Goal: Task Accomplishment & Management: Manage account settings

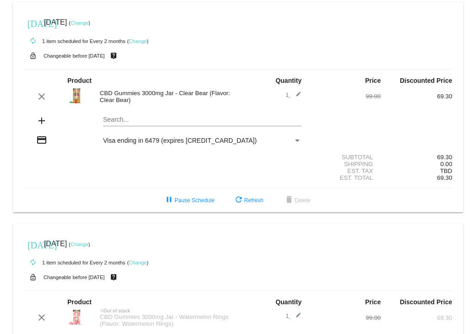
scroll to position [92, 0]
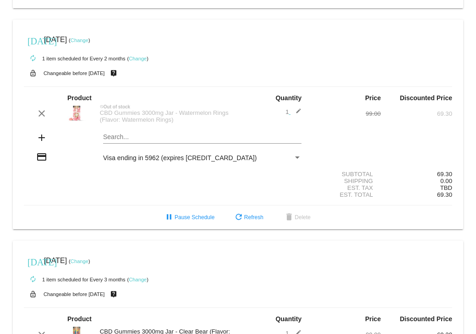
scroll to position [335, 0]
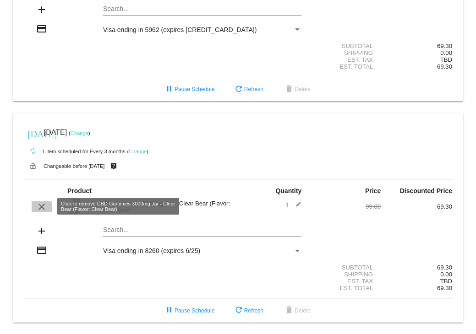
click at [41, 207] on mat-icon "clear" at bounding box center [41, 206] width 11 height 11
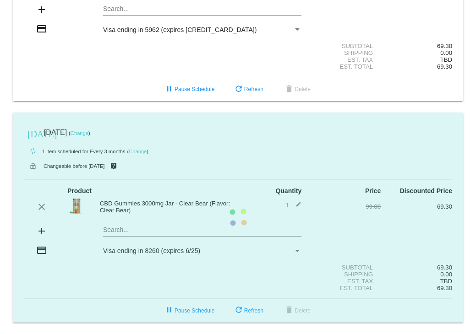
scroll to position [311, 0]
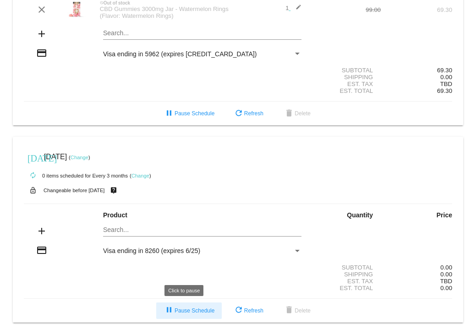
click at [196, 315] on button "pause Pause Schedule" at bounding box center [188, 311] width 65 height 16
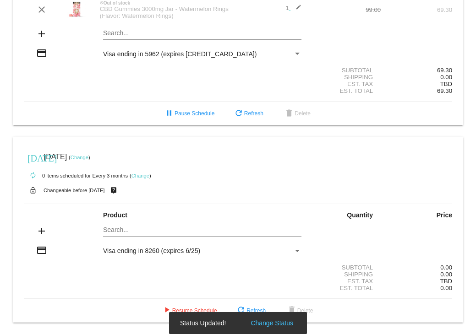
click at [305, 313] on snack-bar-container "Status Updated! Change Status" at bounding box center [238, 323] width 138 height 22
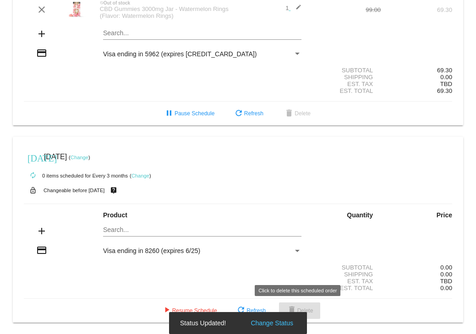
click at [309, 309] on span "delete Delete" at bounding box center [299, 311] width 27 height 6
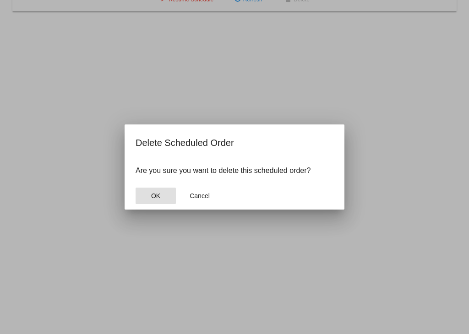
click at [161, 194] on button "OK" at bounding box center [156, 196] width 40 height 16
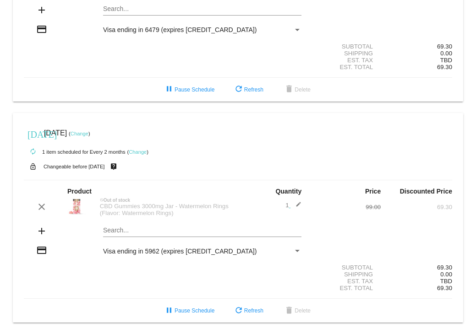
scroll to position [113, 0]
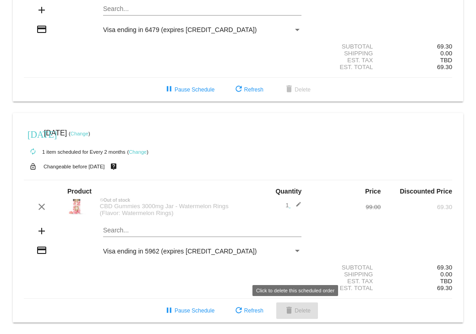
click at [303, 309] on span "delete Delete" at bounding box center [296, 311] width 27 height 6
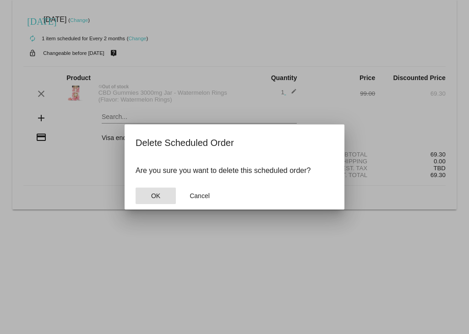
click at [161, 196] on button "OK" at bounding box center [156, 196] width 40 height 16
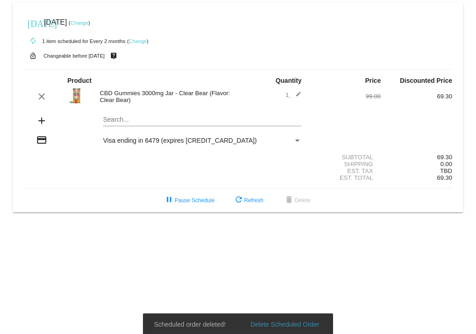
scroll to position [0, 0]
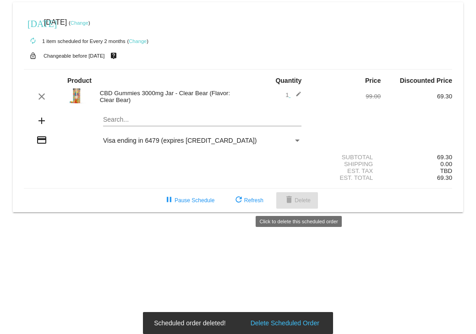
click at [293, 197] on mat-icon "delete" at bounding box center [288, 200] width 11 height 11
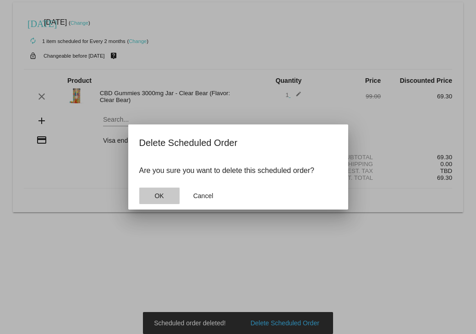
click at [148, 190] on button "OK" at bounding box center [159, 196] width 40 height 16
